Goal: Transaction & Acquisition: Book appointment/travel/reservation

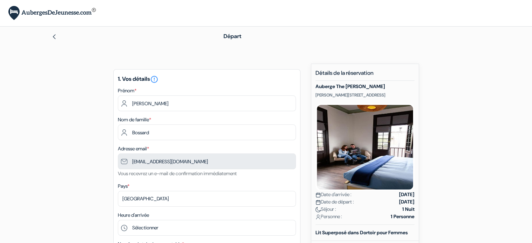
type input "7 50 42 23 52"
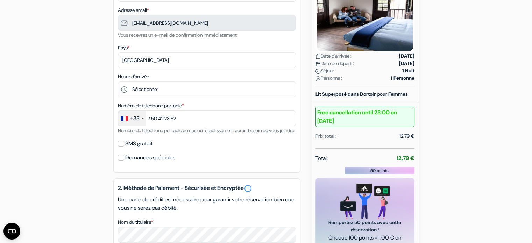
scroll to position [140, 0]
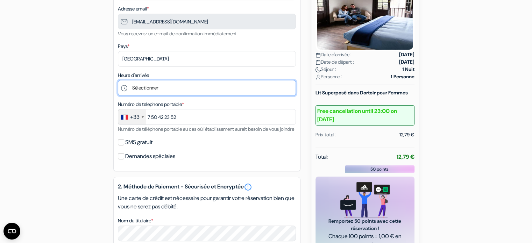
click at [145, 90] on select "Sélectionner 14:00 15:00 16:00 17:00 18:00 19:00 20:00 21:00 22:00 23:00 0:00" at bounding box center [207, 88] width 178 height 16
select select "14"
click at [118, 80] on select "Sélectionner 14:00 15:00 16:00 17:00 18:00 19:00 20:00 21:00 22:00 23:00 0:00" at bounding box center [207, 88] width 178 height 16
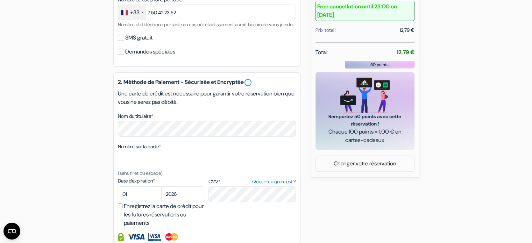
scroll to position [245, 0]
select select "09"
select select "2028"
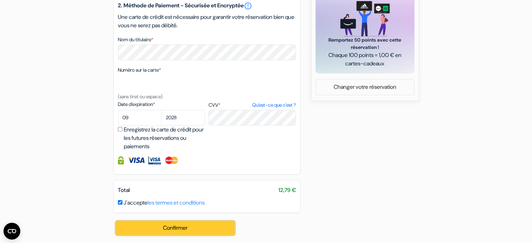
click at [171, 221] on button "Confirmer Loading..." at bounding box center [175, 227] width 119 height 13
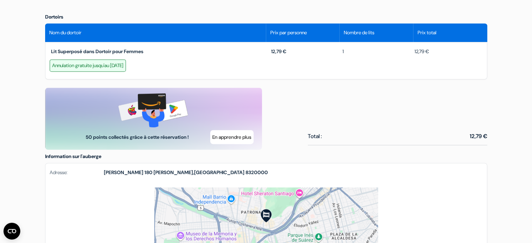
scroll to position [264, 0]
